Goal: Contribute content: Contribute content

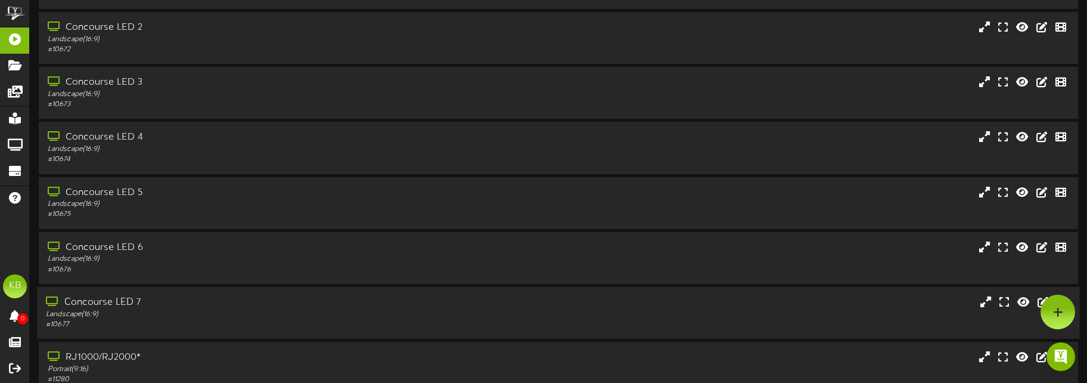
scroll to position [145, 0]
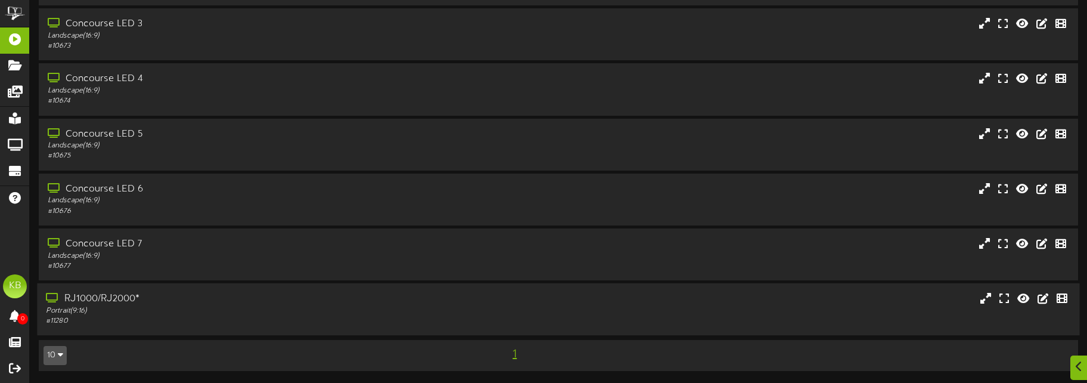
click at [135, 297] on div "RJ1000/RJ2000*" at bounding box center [254, 299] width 417 height 14
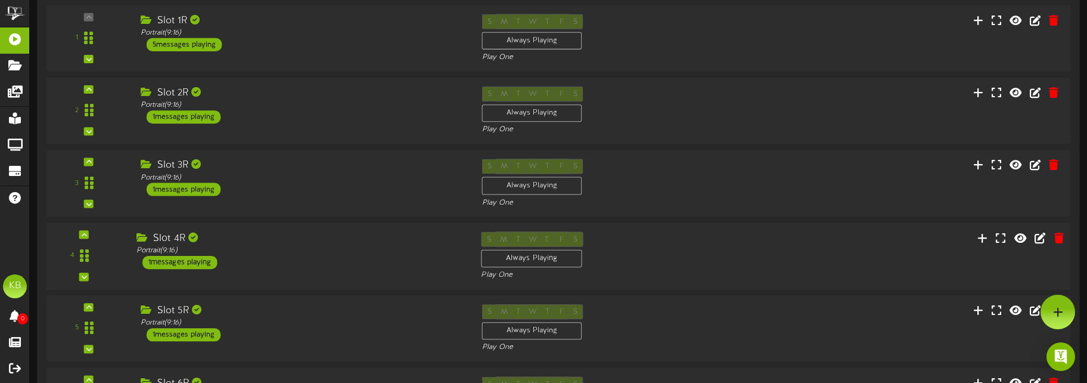
scroll to position [520, 0]
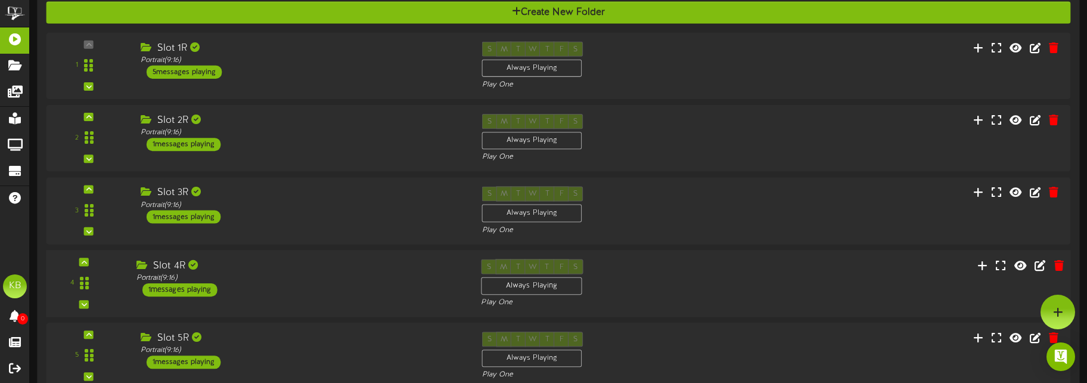
click at [204, 288] on div "1 messages playing" at bounding box center [179, 288] width 75 height 13
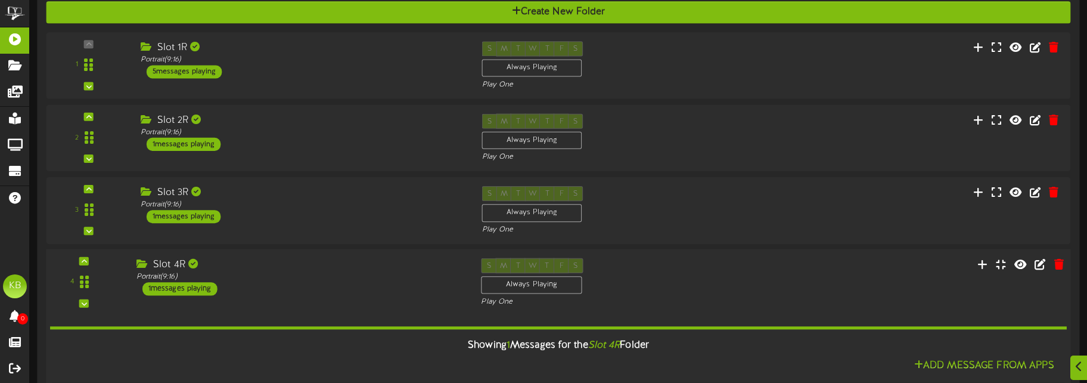
scroll to position [698, 0]
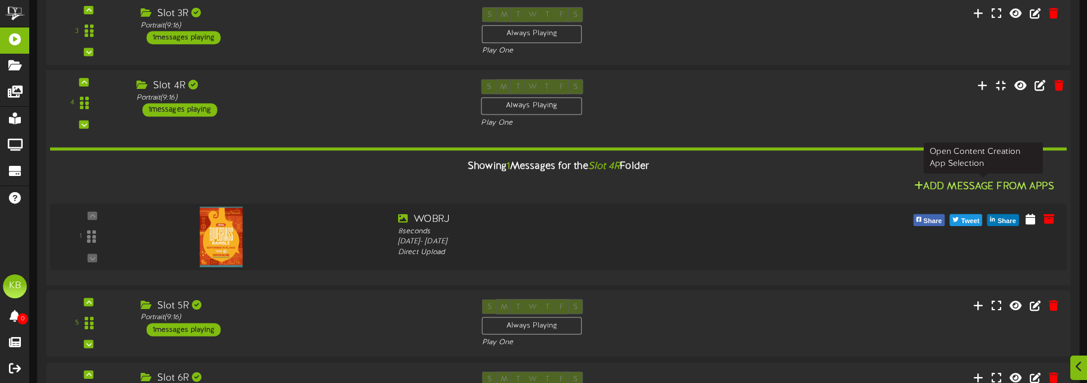
click at [983, 183] on button "Add Message From Apps" at bounding box center [984, 186] width 147 height 15
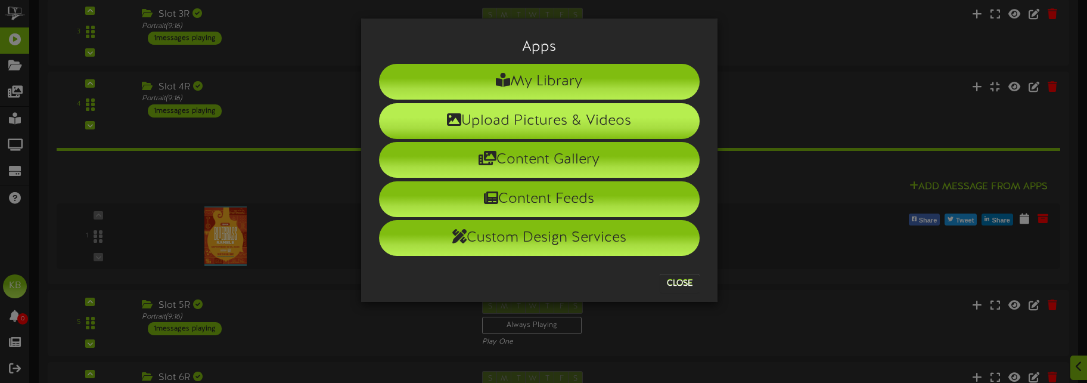
click at [529, 122] on li "Upload Pictures & Videos" at bounding box center [539, 121] width 321 height 36
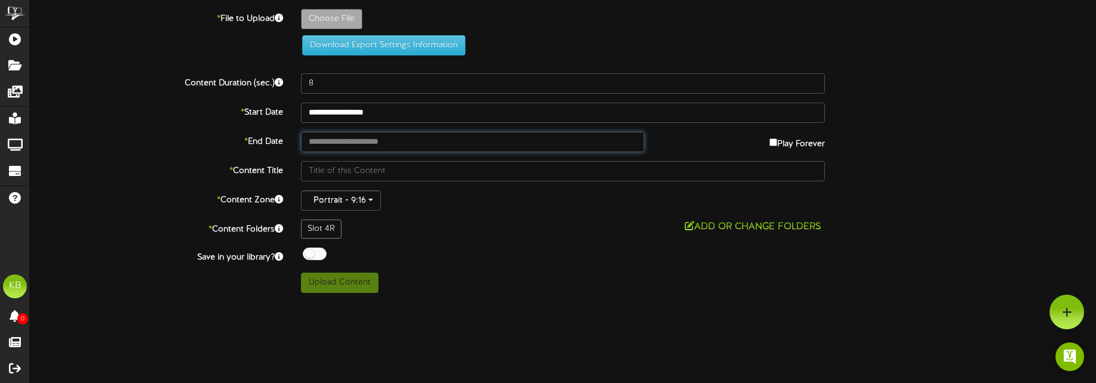
click at [363, 139] on input "text" at bounding box center [472, 142] width 343 height 20
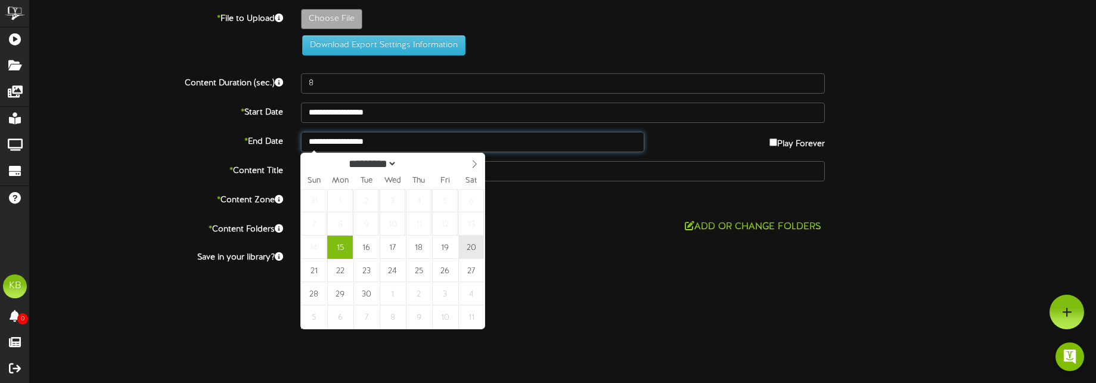
type input "**********"
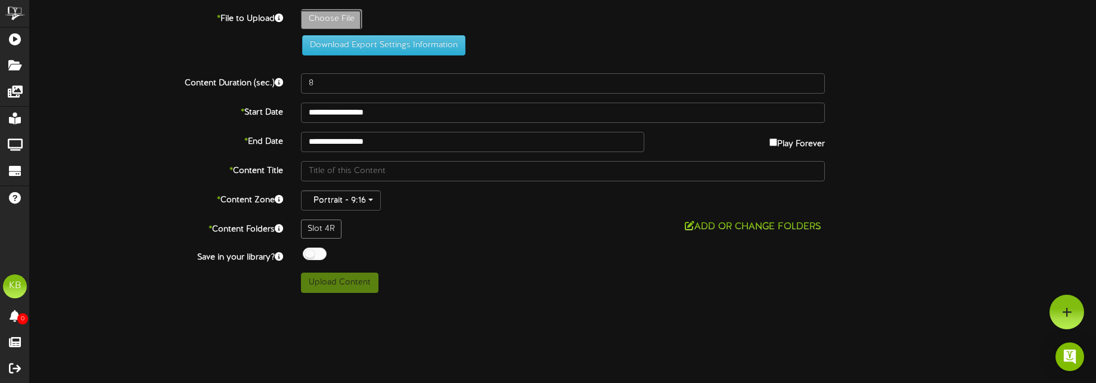
type input "**********"
type input "WelcomeBluegrass"
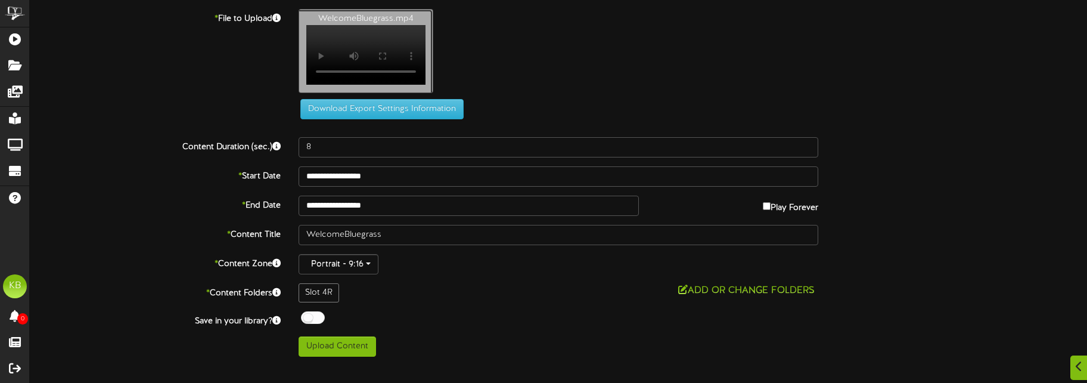
scroll to position [90, 0]
click at [339, 356] on button "Upload Content" at bounding box center [337, 346] width 77 height 20
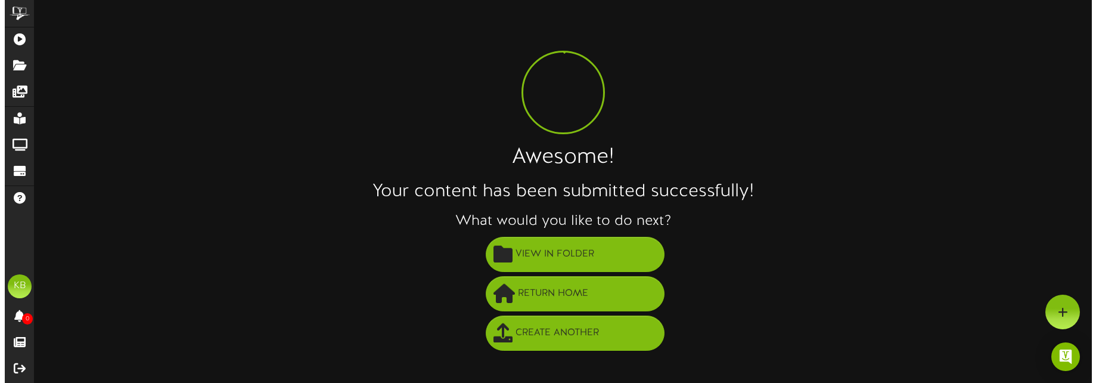
scroll to position [0, 0]
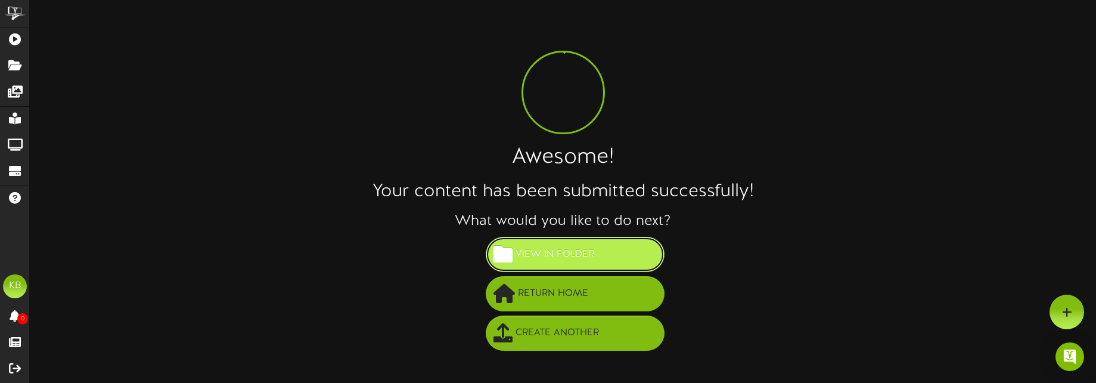
click at [600, 245] on button "View in Folder" at bounding box center [575, 254] width 179 height 35
